Goal: Task Accomplishment & Management: Manage account settings

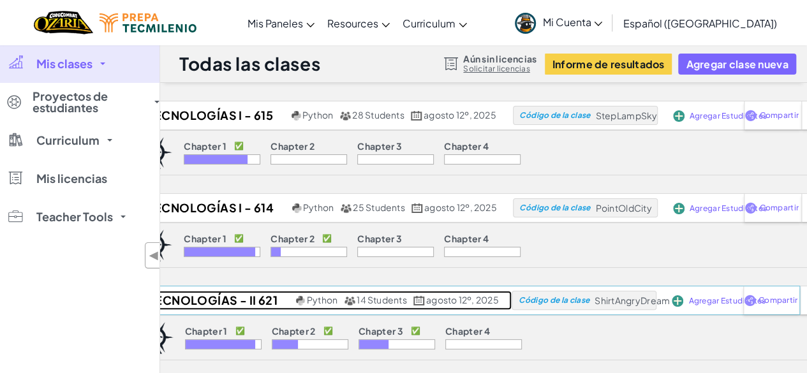
click at [251, 295] on h2 "Tecnologías - II 621" at bounding box center [210, 300] width 163 height 19
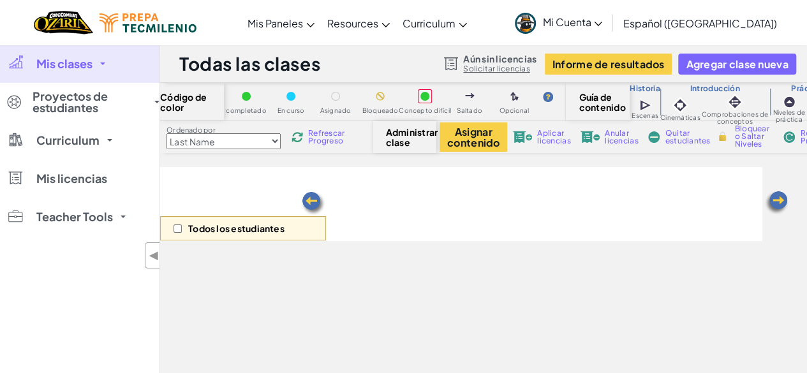
select select "5e27600d1c9d440000ac3ee7"
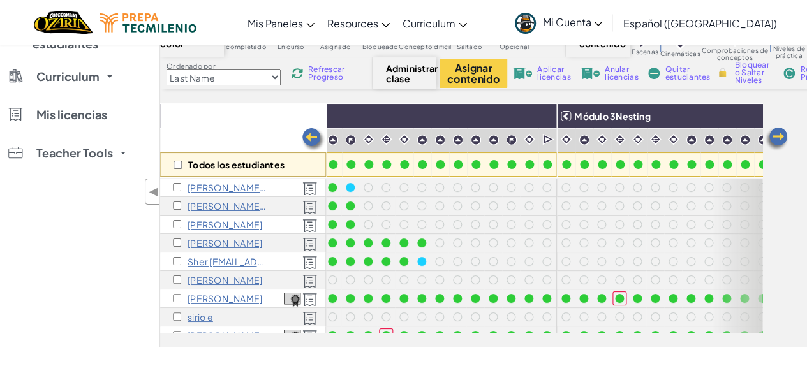
scroll to position [0, 595]
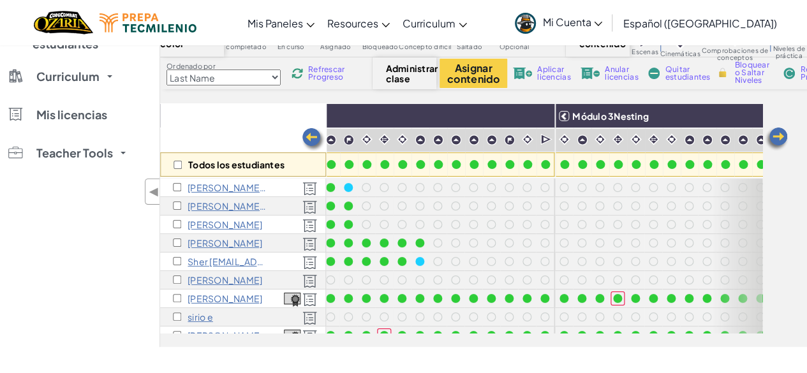
click at [341, 76] on span "Refrescar Progreso" at bounding box center [328, 73] width 40 height 15
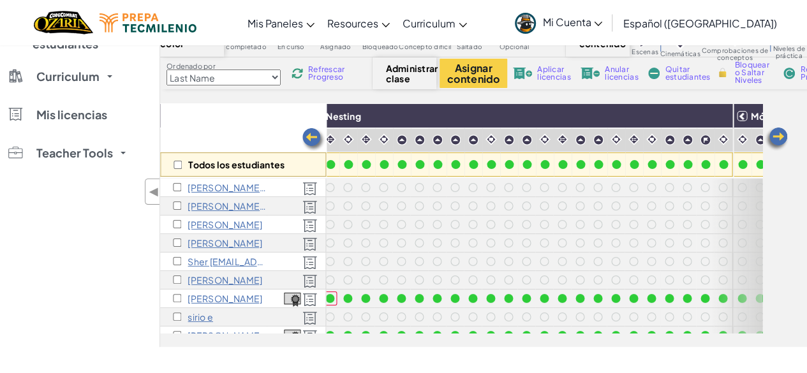
scroll to position [0, 936]
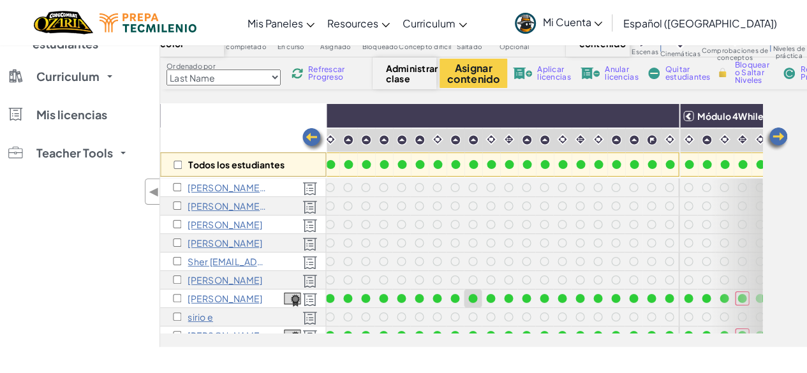
drag, startPoint x: 501, startPoint y: 312, endPoint x: 468, endPoint y: 306, distance: 33.7
click at [468, 306] on div at bounding box center [446, 308] width 465 height 259
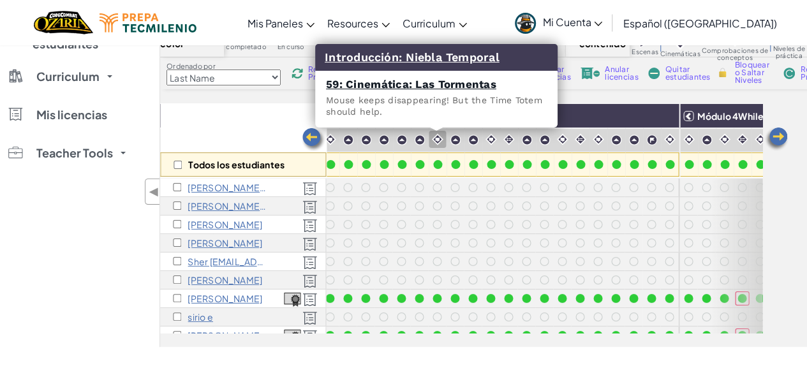
click at [435, 140] on img at bounding box center [437, 139] width 12 height 12
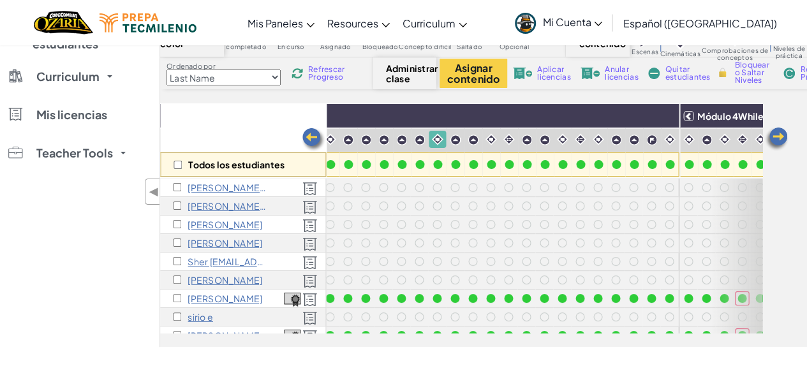
click at [175, 169] on div "Todos los estudiantes" at bounding box center [243, 164] width 166 height 24
click at [175, 166] on input "checkbox" at bounding box center [177, 165] width 8 height 8
checkbox input "true"
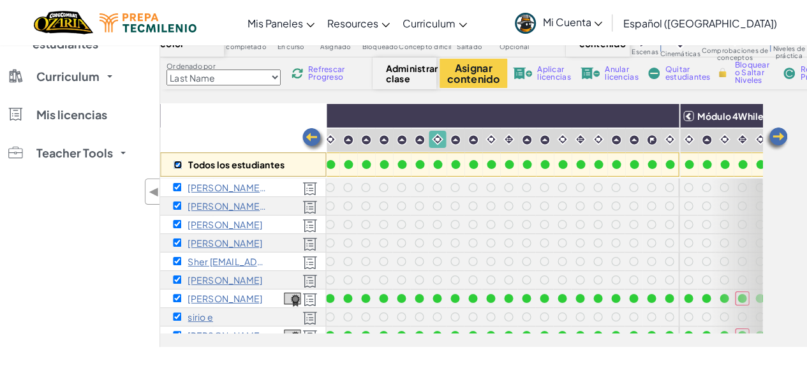
checkbox input "true"
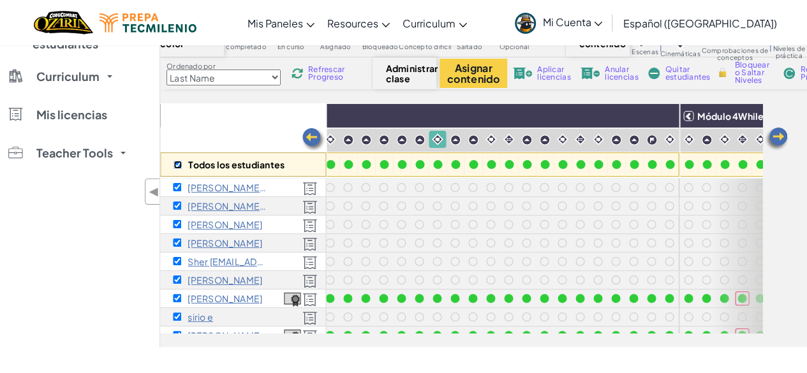
checkbox input "true"
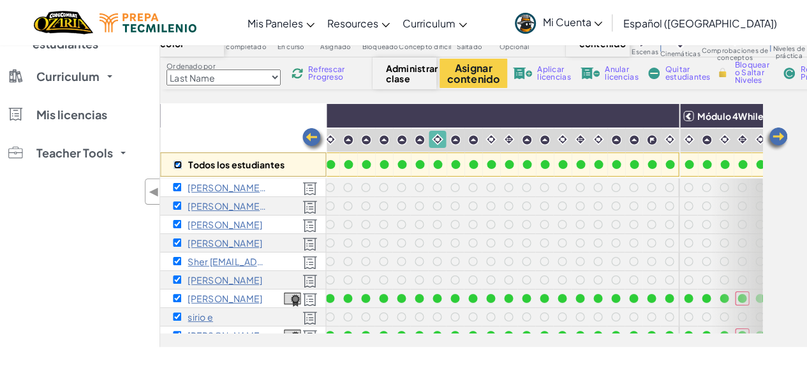
checkbox input "true"
click at [664, 118] on img at bounding box center [665, 115] width 22 height 19
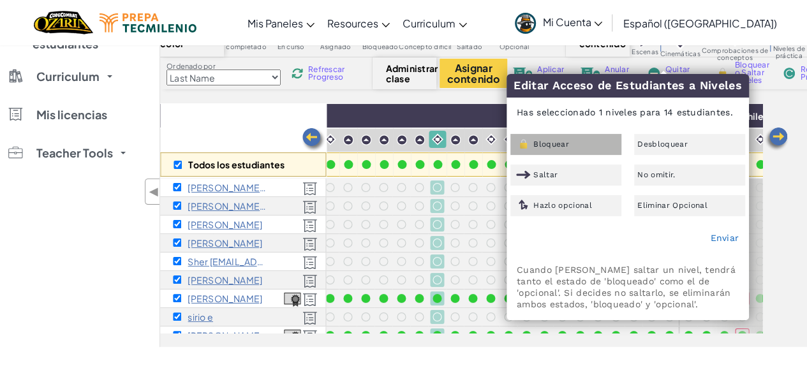
click at [576, 140] on div "Bloquear" at bounding box center [565, 144] width 111 height 21
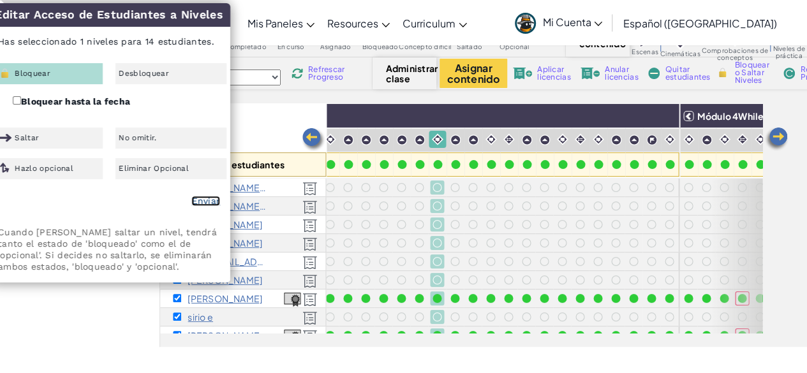
click at [214, 204] on link "Enviar" at bounding box center [205, 201] width 29 height 10
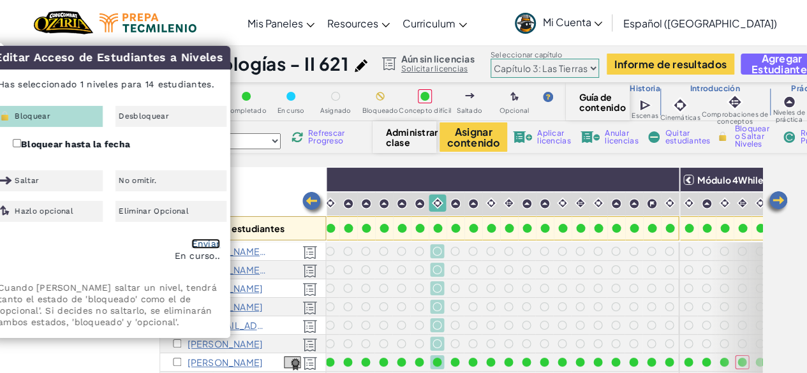
checkbox input "false"
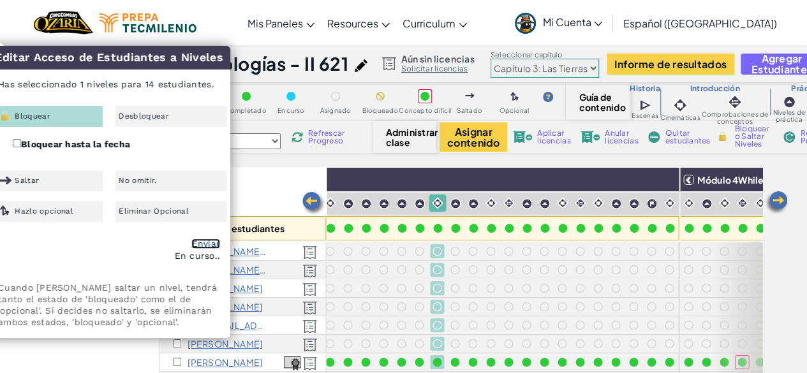
checkbox input "false"
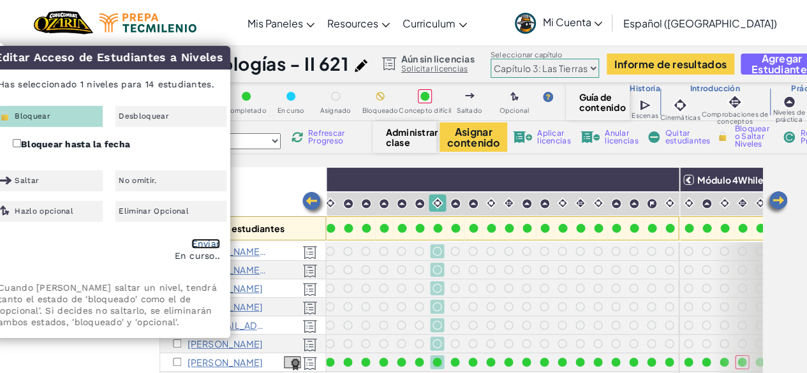
checkbox input "false"
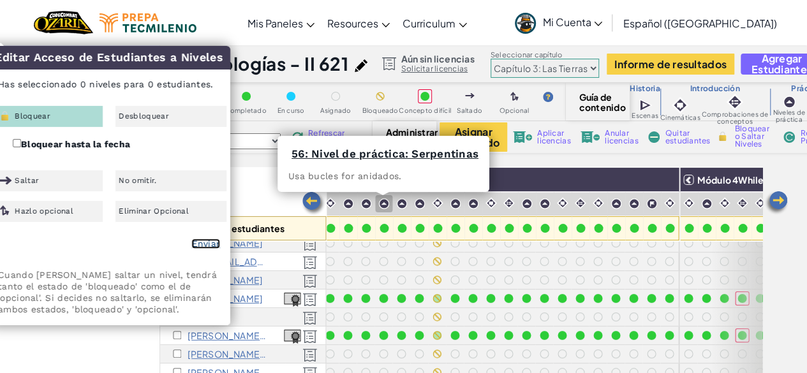
scroll to position [114, 936]
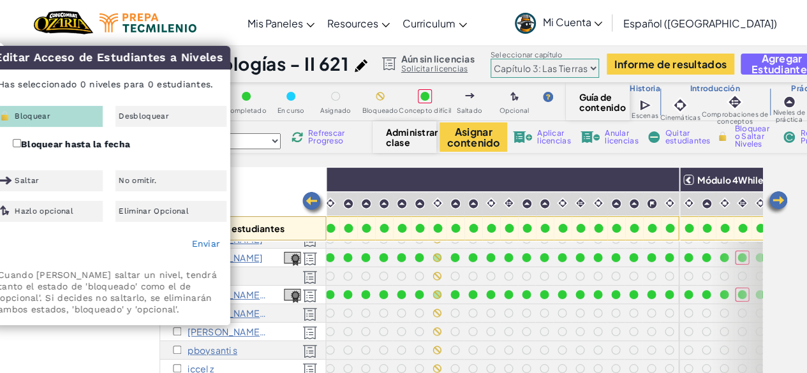
click at [249, 184] on div "Todos los estudiantes" at bounding box center [243, 204] width 166 height 74
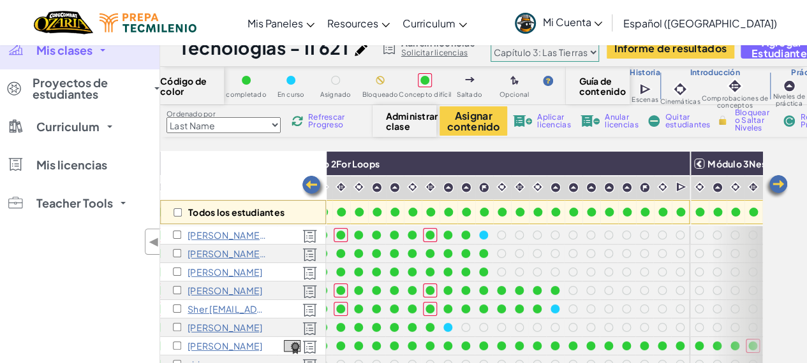
scroll to position [0, 0]
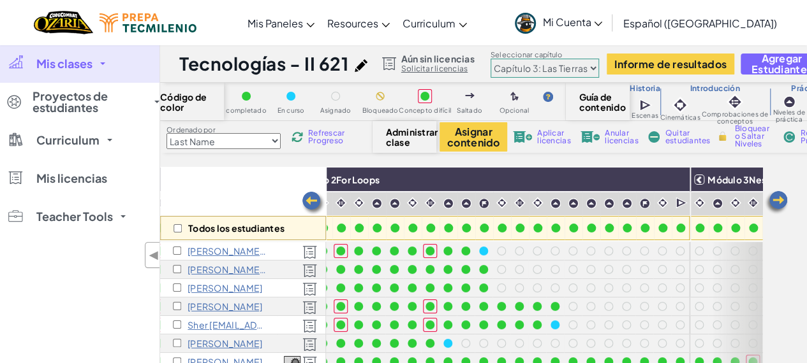
click at [315, 136] on span "Refrescar Progreso" at bounding box center [328, 136] width 40 height 15
click at [277, 142] on select "Last Name first Name Progress (High to Low) Progress (Low to Hight)" at bounding box center [223, 141] width 114 height 16
select select "Progress (High to Low)"
click at [166, 133] on select "Last Name first Name Progress (High to Low) Progress (Low to Hight)" at bounding box center [223, 141] width 114 height 16
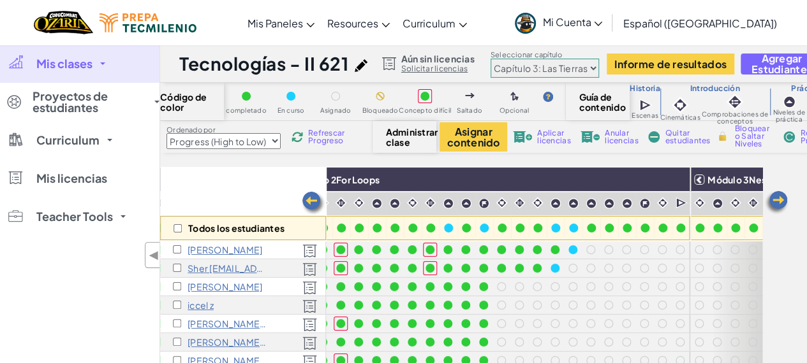
scroll to position [64, 460]
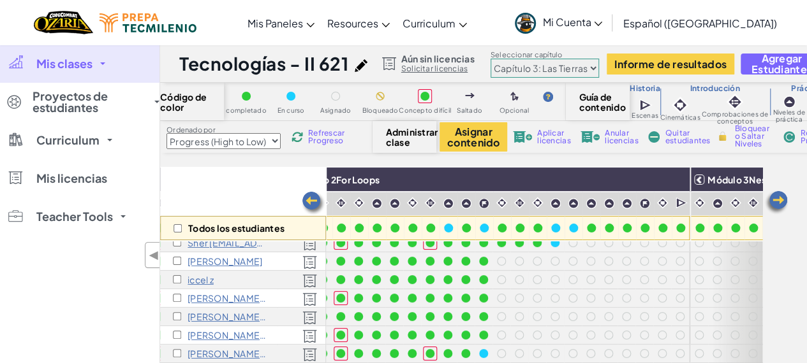
drag, startPoint x: 685, startPoint y: 370, endPoint x: 735, endPoint y: 360, distance: 50.0
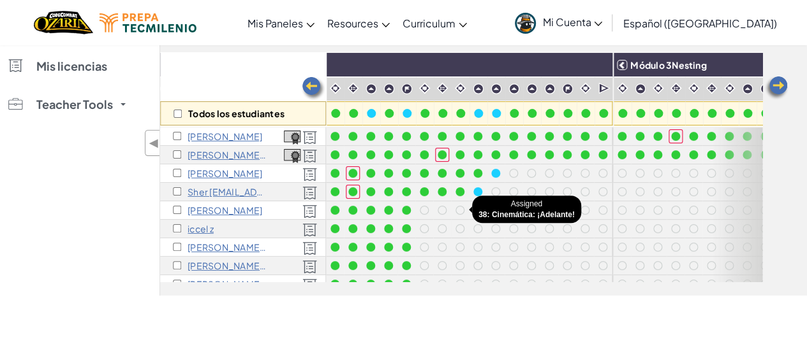
scroll to position [115, 0]
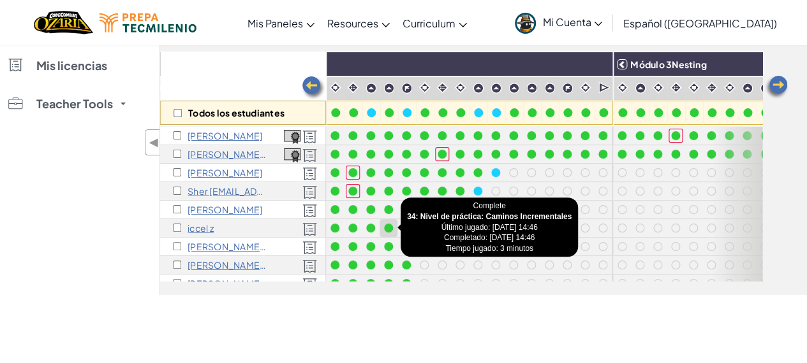
drag, startPoint x: 406, startPoint y: 228, endPoint x: 394, endPoint y: 220, distance: 14.2
click at [394, 220] on div at bounding box center [407, 256] width 412 height 259
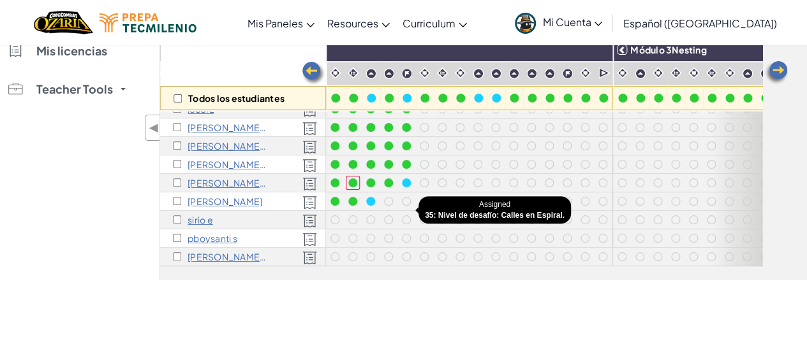
scroll to position [126, 0]
